Goal: Transaction & Acquisition: Purchase product/service

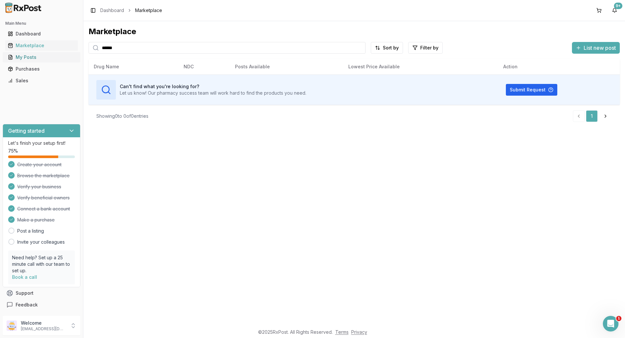
drag, startPoint x: 147, startPoint y: 48, endPoint x: 57, endPoint y: 58, distance: 91.1
click at [57, 58] on div "Main Menu Dashboard Marketplace My Posts Purchases Sales Getting started Let's …" at bounding box center [312, 169] width 625 height 338
type input "********"
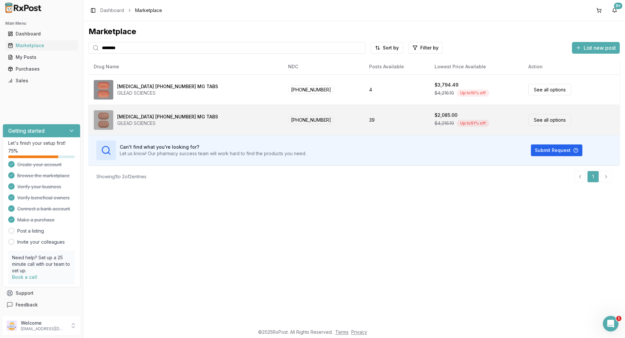
click at [528, 118] on link "See all options" at bounding box center [549, 119] width 43 height 11
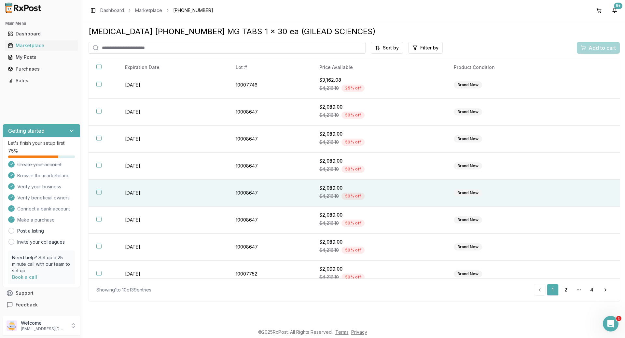
scroll to position [67, 0]
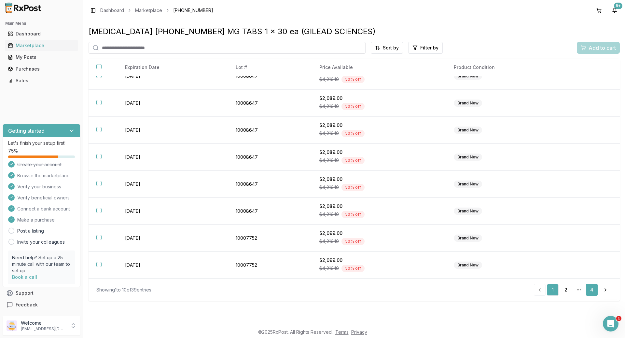
click at [590, 287] on link "4" at bounding box center [592, 290] width 12 height 12
click at [583, 290] on link "3" at bounding box center [580, 290] width 12 height 12
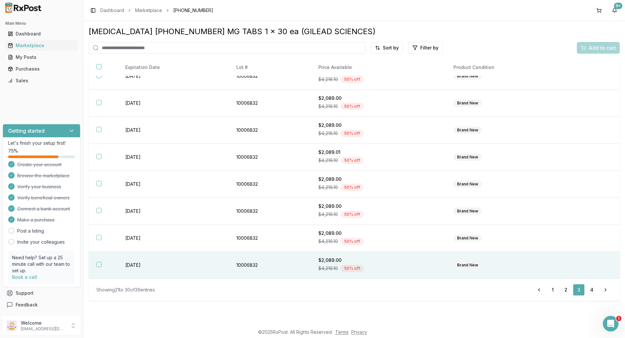
scroll to position [67, 0]
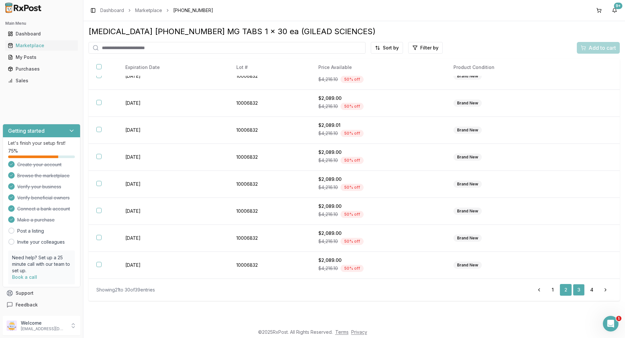
click at [568, 290] on link "2" at bounding box center [566, 290] width 12 height 12
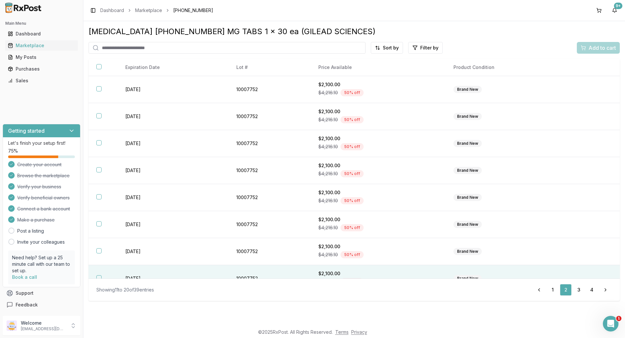
scroll to position [67, 0]
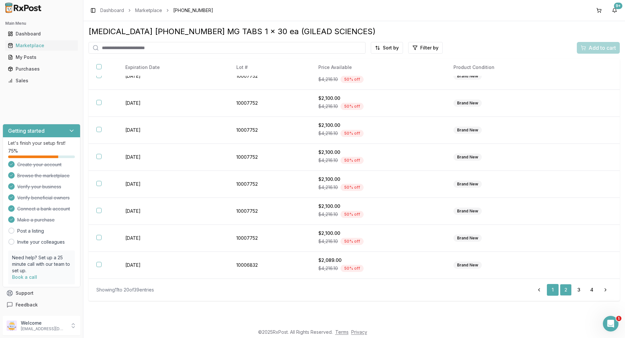
click at [554, 288] on link "1" at bounding box center [553, 290] width 12 height 12
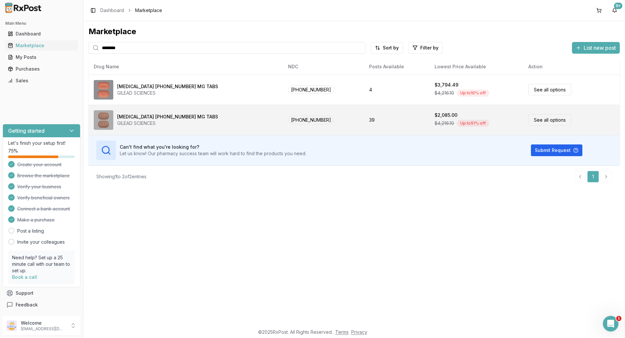
click at [528, 121] on link "See all options" at bounding box center [549, 119] width 43 height 11
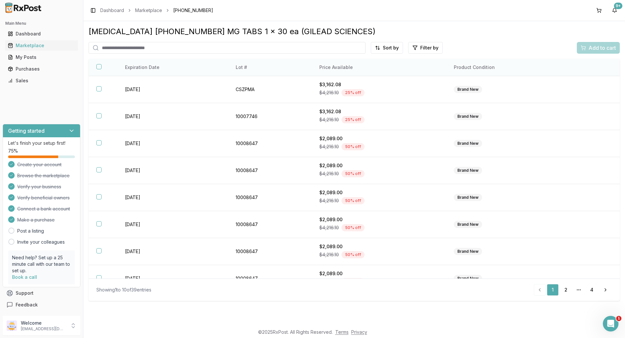
click at [335, 69] on th "Price Available" at bounding box center [379, 67] width 134 height 17
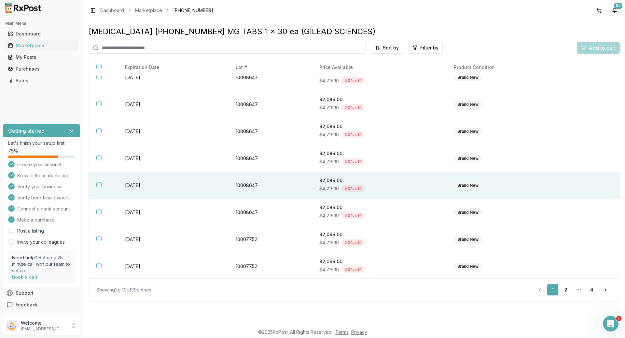
scroll to position [67, 0]
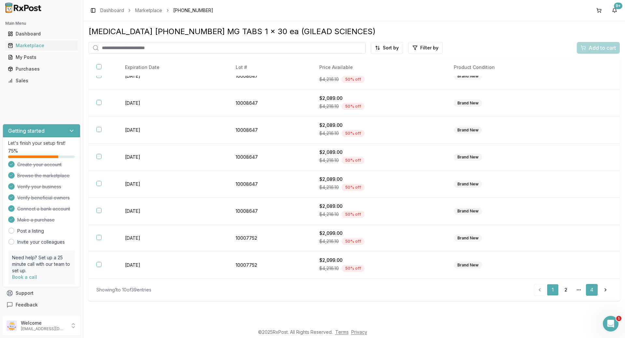
click at [590, 291] on link "4" at bounding box center [592, 290] width 12 height 12
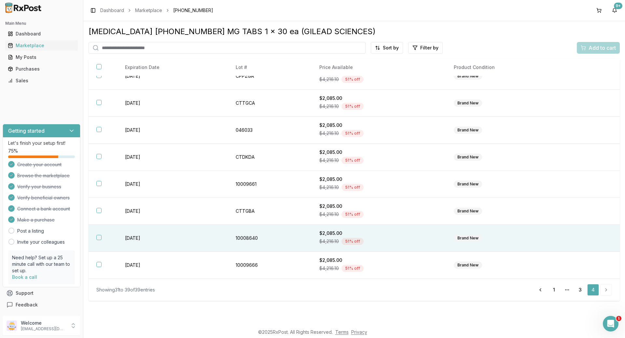
scroll to position [40, 0]
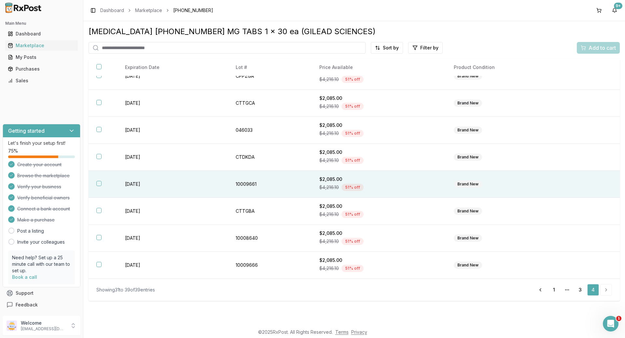
click at [100, 183] on button "button" at bounding box center [98, 183] width 5 height 5
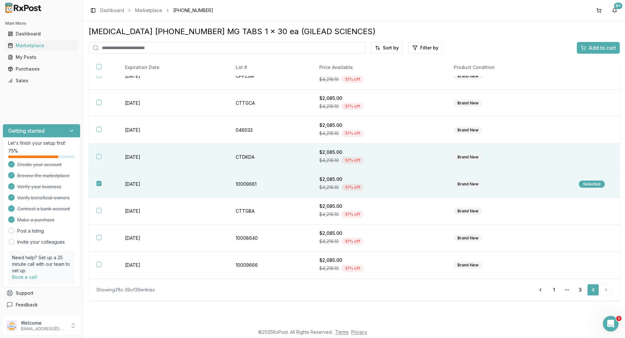
click at [98, 155] on button "button" at bounding box center [98, 156] width 5 height 5
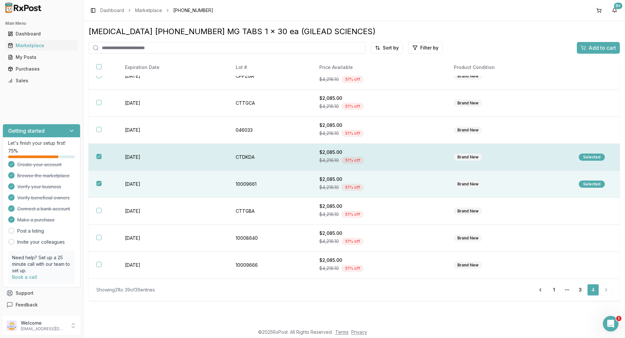
click at [98, 157] on button "button" at bounding box center [98, 156] width 5 height 5
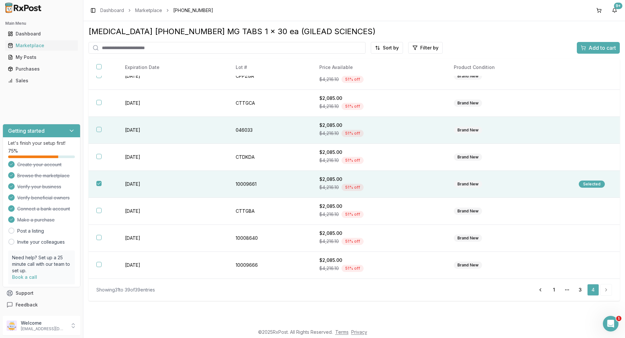
click at [99, 128] on button "button" at bounding box center [98, 129] width 5 height 5
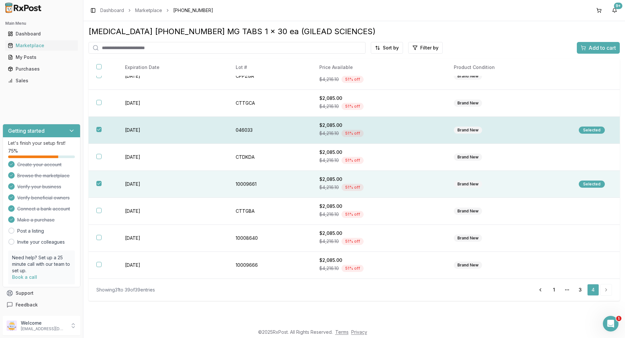
click at [99, 128] on button "button" at bounding box center [98, 129] width 5 height 5
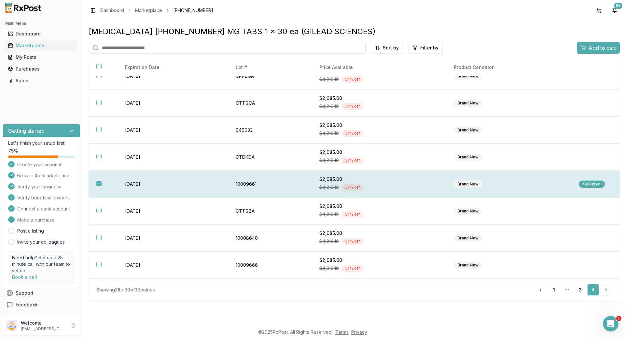
click at [96, 184] on button "button" at bounding box center [98, 183] width 5 height 5
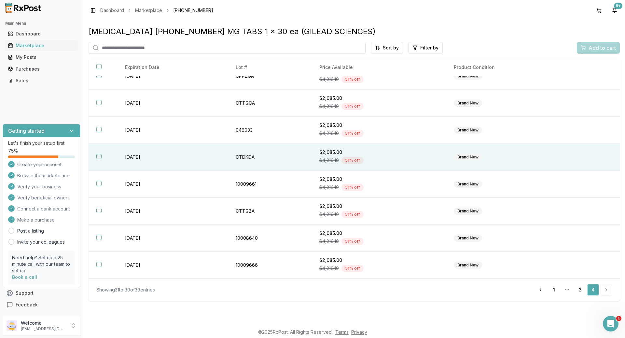
click at [98, 154] on button "button" at bounding box center [98, 156] width 5 height 5
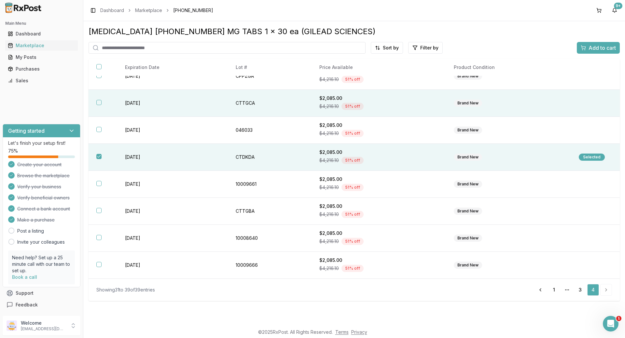
click at [101, 104] on button "button" at bounding box center [98, 102] width 5 height 5
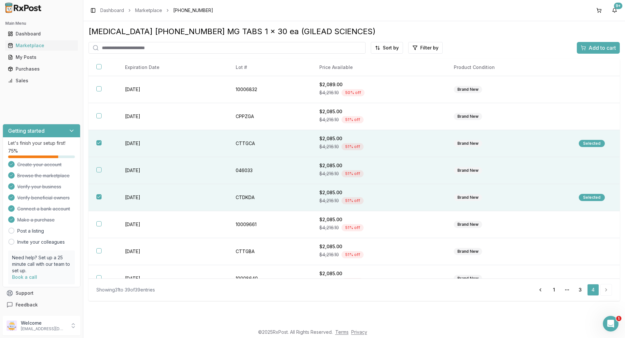
scroll to position [33, 0]
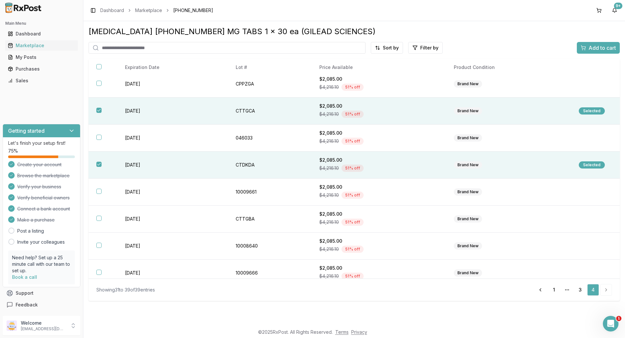
click at [595, 49] on span "Add to cart" at bounding box center [602, 48] width 27 height 8
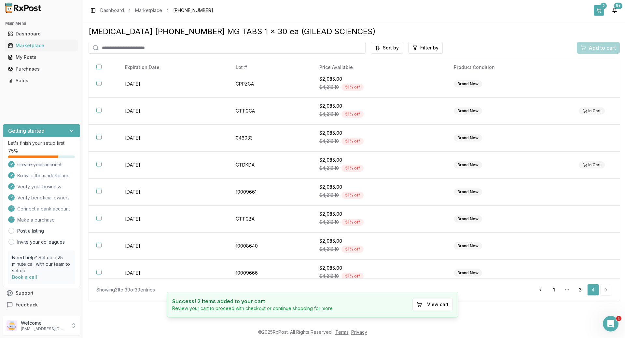
click at [601, 7] on div "2" at bounding box center [603, 6] width 7 height 7
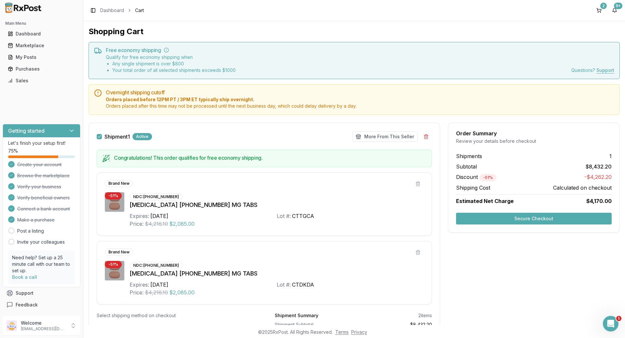
scroll to position [53, 0]
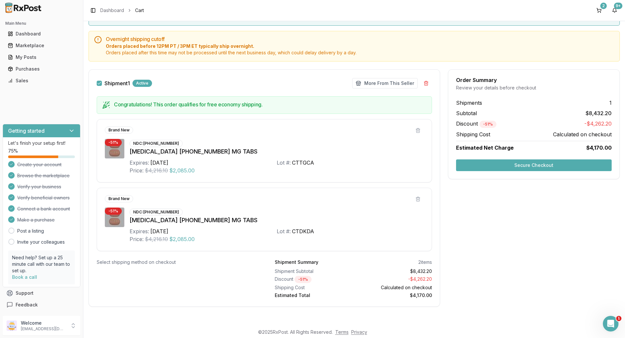
click at [537, 257] on div "Order Summary Review your details before checkout Shipments 1 Subtotal $8,432.2…" at bounding box center [534, 192] width 172 height 246
click at [531, 163] on button "Secure Checkout" at bounding box center [534, 166] width 156 height 12
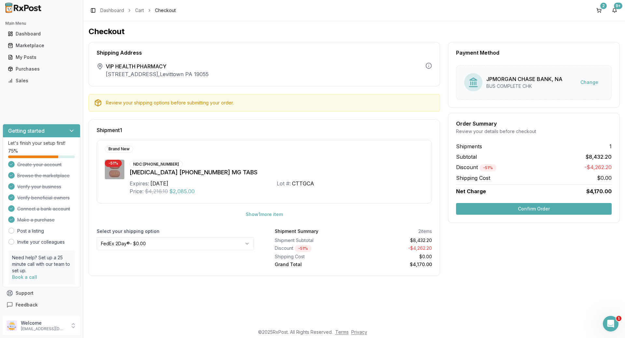
click at [539, 205] on button "Confirm Order" at bounding box center [534, 209] width 156 height 12
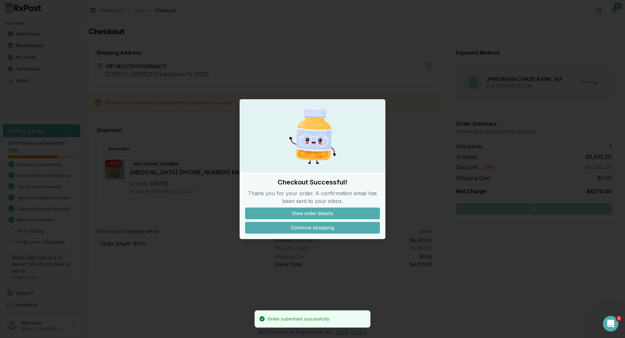
click at [302, 227] on button "Continue shopping" at bounding box center [312, 228] width 135 height 12
